Goal: Answer question/provide support: Share knowledge or assist other users

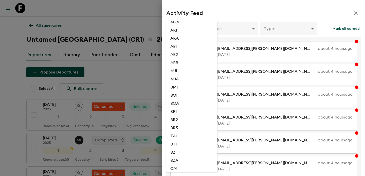
scroll to position [79, 0]
click at [181, 162] on li "BZ1" at bounding box center [191, 158] width 51 height 8
type input "01c2b61a-6451-4135-8d24-d56d24b1fa22"
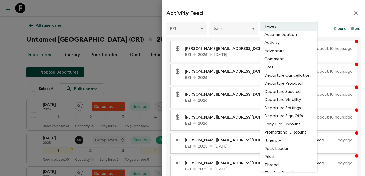
click at [279, 58] on li "Comment" at bounding box center [289, 59] width 57 height 8
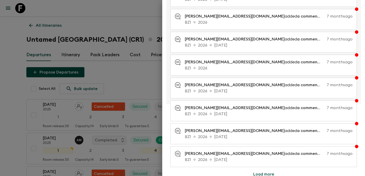
scroll to position [104, 0]
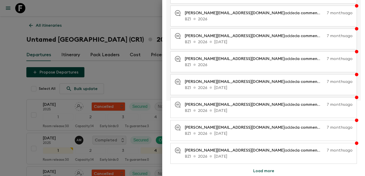
click at [266, 170] on button "Load more" at bounding box center [263, 170] width 33 height 10
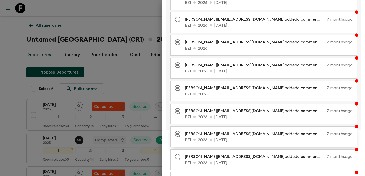
scroll to position [0, 0]
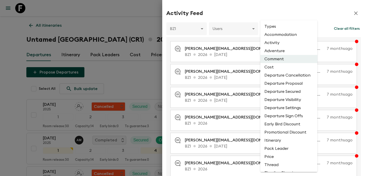
click at [277, 163] on li "Thread" at bounding box center [289, 164] width 57 height 8
type input "THREAD"
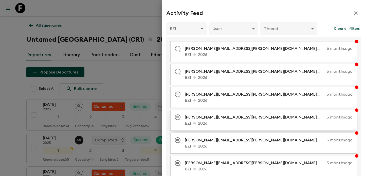
click at [268, 118] on p "[PERSON_NAME][EMAIL_ADDRESS][PERSON_NAME][DOMAIN_NAME] left a message on BZ1-[D…" at bounding box center [255, 117] width 140 height 6
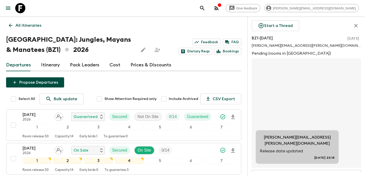
click at [356, 28] on icon "button" at bounding box center [356, 26] width 6 height 6
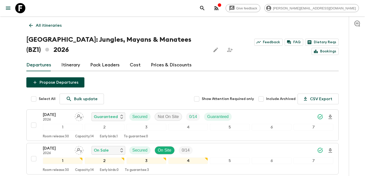
click at [356, 22] on icon "button" at bounding box center [357, 23] width 6 height 6
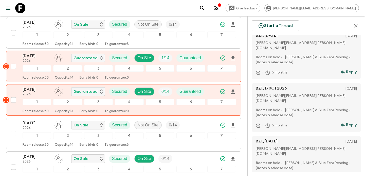
scroll to position [192, 0]
